Goal: Entertainment & Leisure: Browse casually

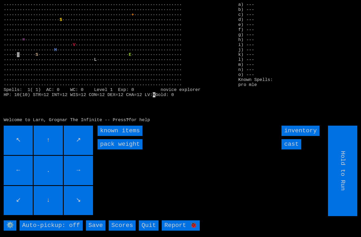
scroll to position [11, 0]
type input "Choose Direction"
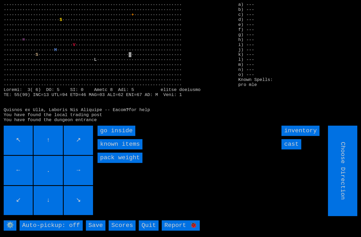
type input "Hold to Run"
click at [115, 129] on inside "go inside" at bounding box center [117, 131] width 38 height 10
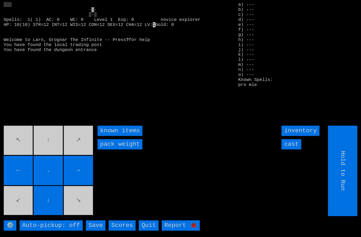
type input "Choose Direction"
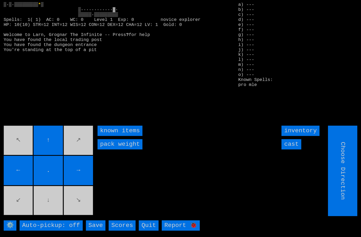
type input "Hold to Run"
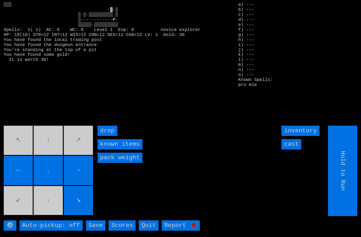
type input "Choose Direction"
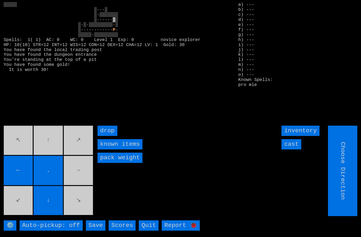
type input "Hold to Run"
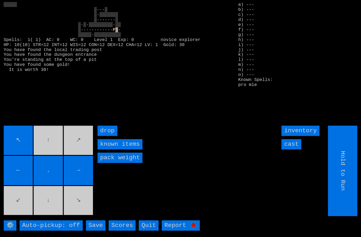
type input "Choose Direction"
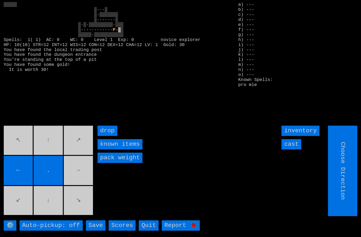
type input "Hold to Run"
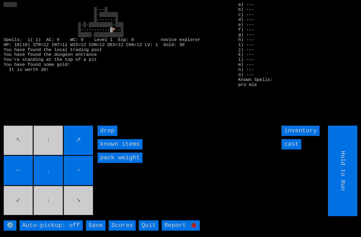
type input "Choose Direction"
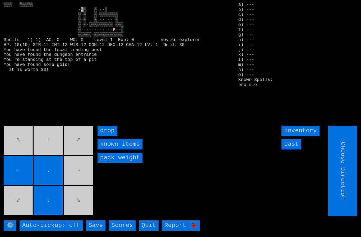
type input "Hold to Run"
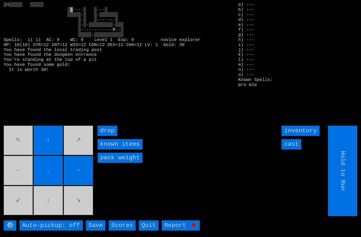
click at [293, 147] on input "cast" at bounding box center [292, 144] width 20 height 10
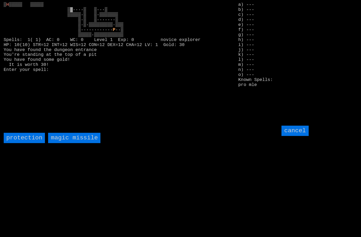
click at [74, 137] on missile "magic missile" at bounding box center [74, 138] width 52 height 10
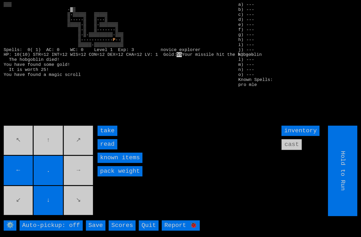
click at [109, 129] on input "take" at bounding box center [108, 131] width 20 height 10
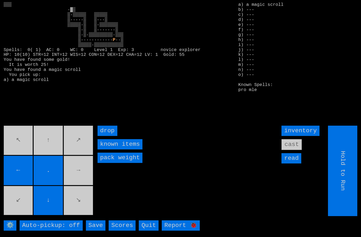
type input "Choose Direction"
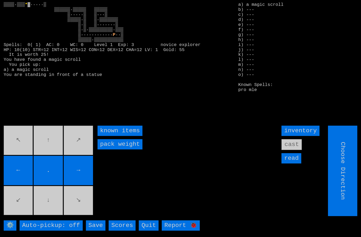
type input "Hold to Run"
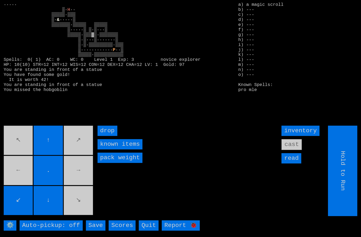
click at [19, 132] on movebuttons "↖ ↑ ↗ ← . → ↙ ↓ ↘" at bounding box center [49, 171] width 90 height 90
click at [21, 136] on movebuttons "↖ ↑ ↗ ← . → ↙ ↓ ↘" at bounding box center [49, 171] width 90 height 90
